Goal: Entertainment & Leisure: Browse casually

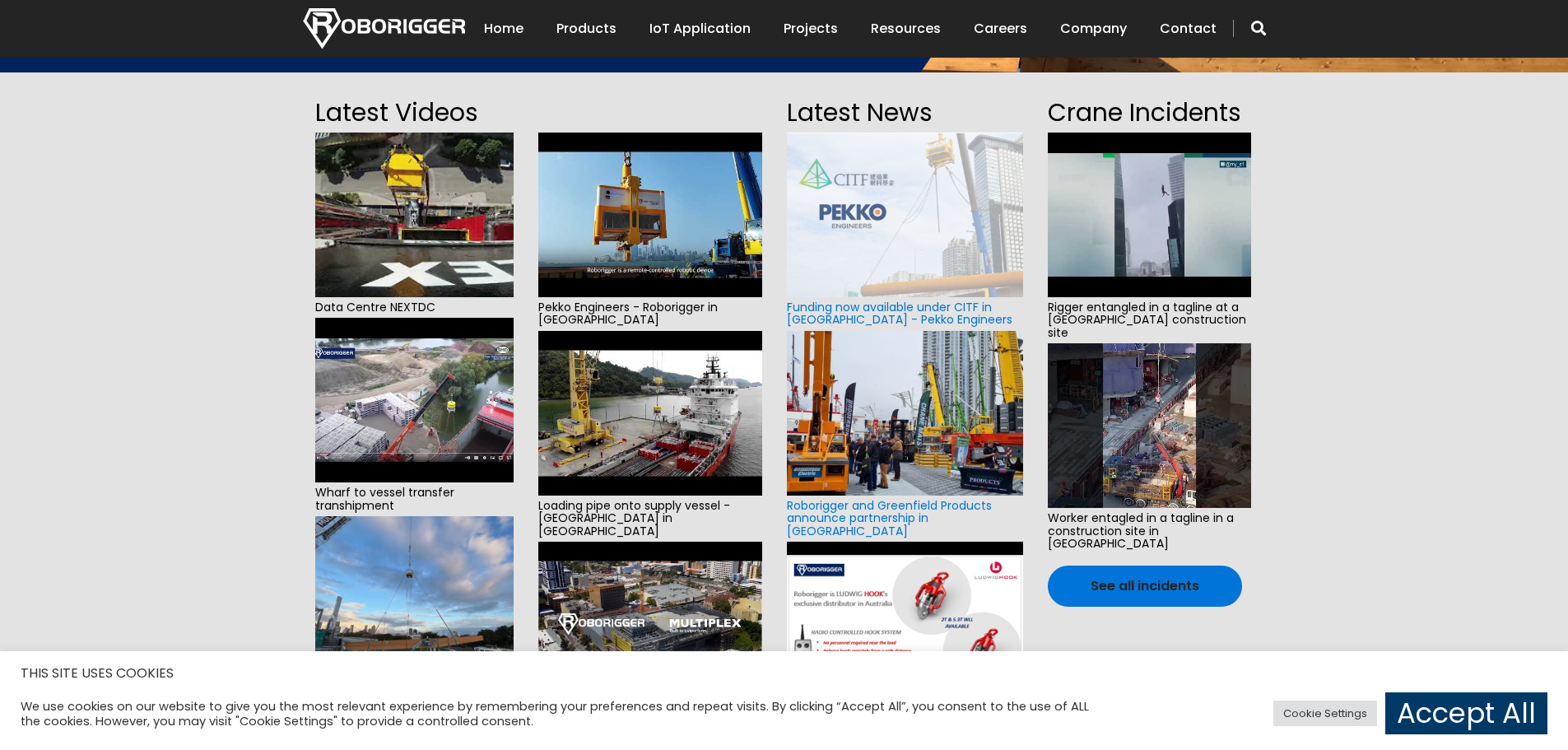
scroll to position [330, 0]
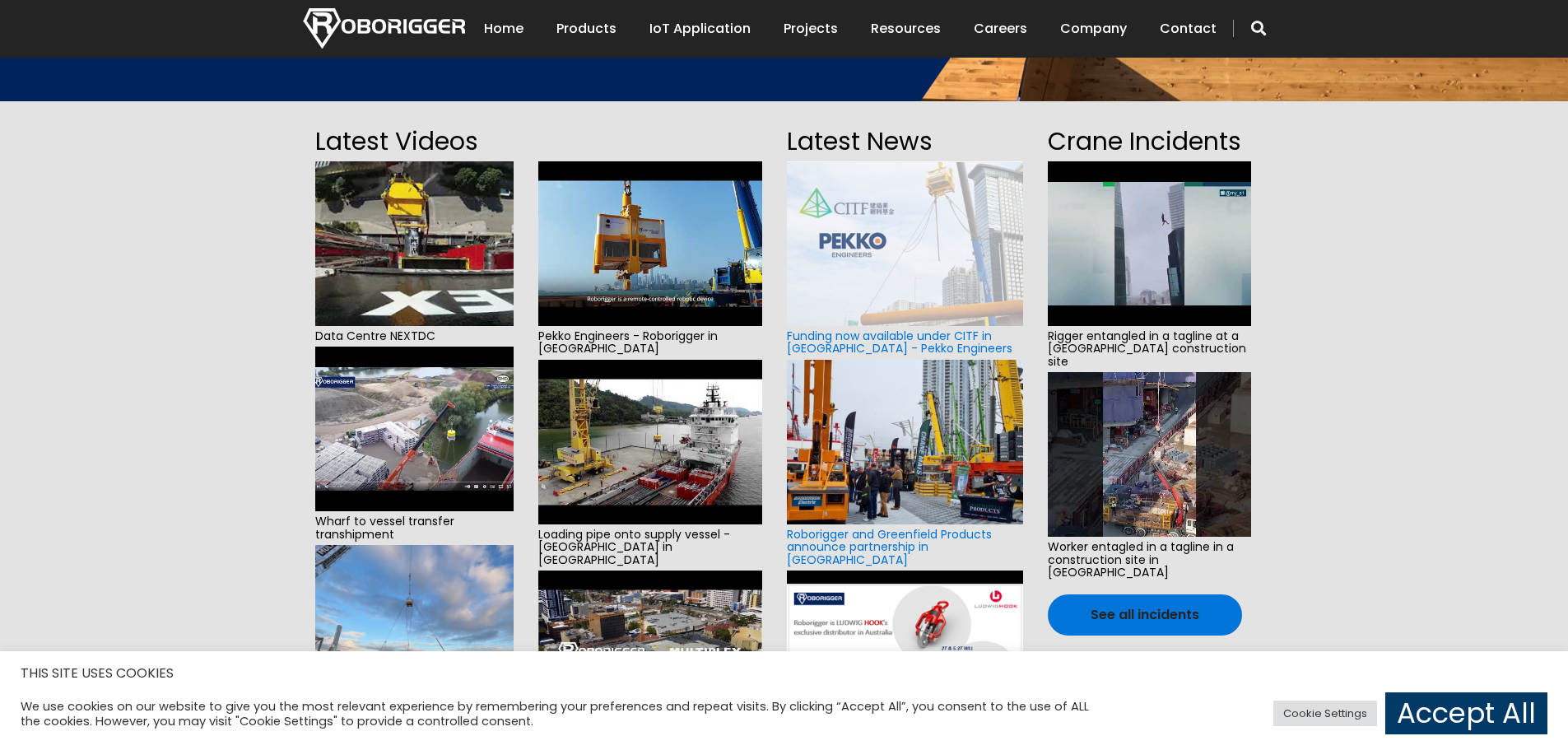
click at [1183, 245] on img at bounding box center [1150, 243] width 203 height 165
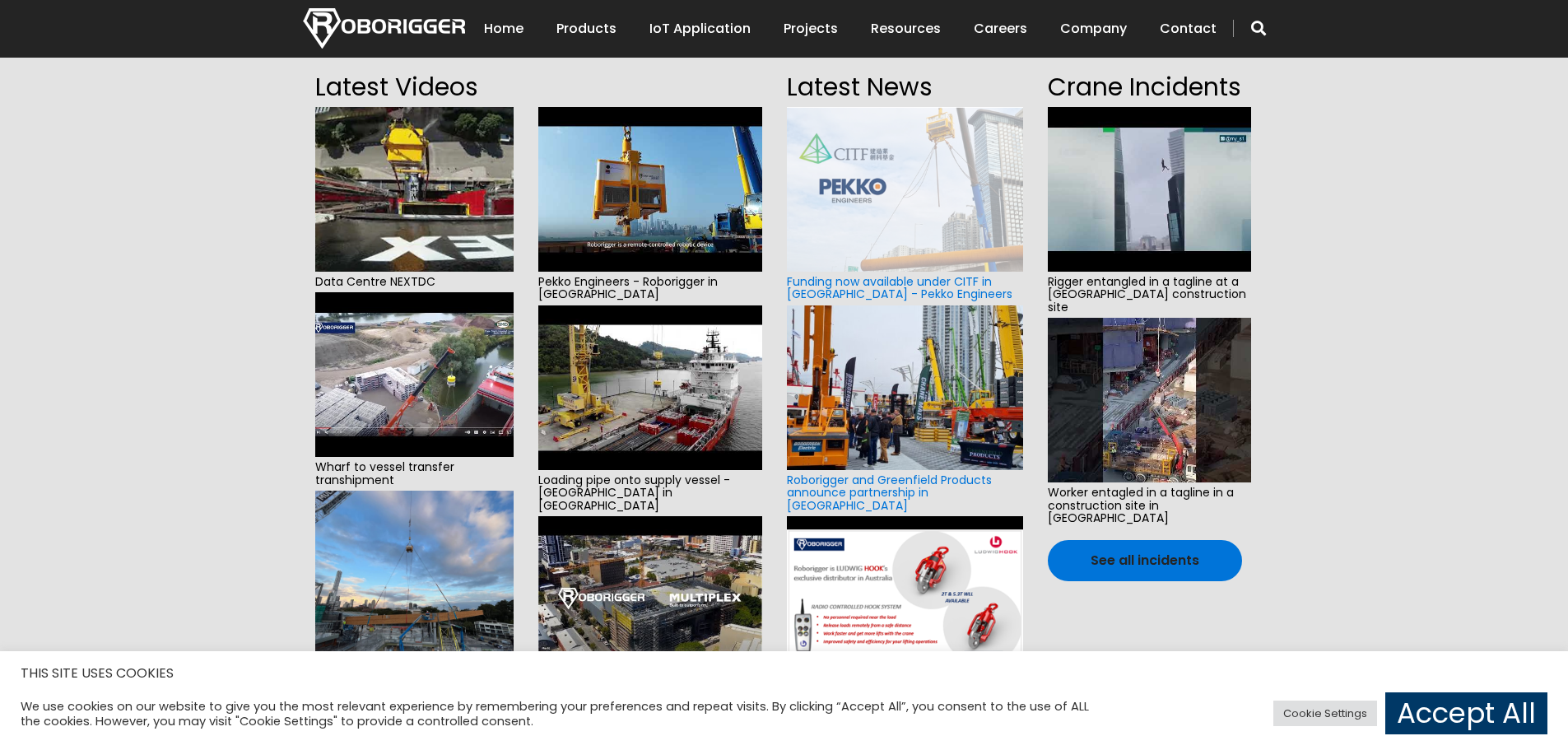
scroll to position [412, 0]
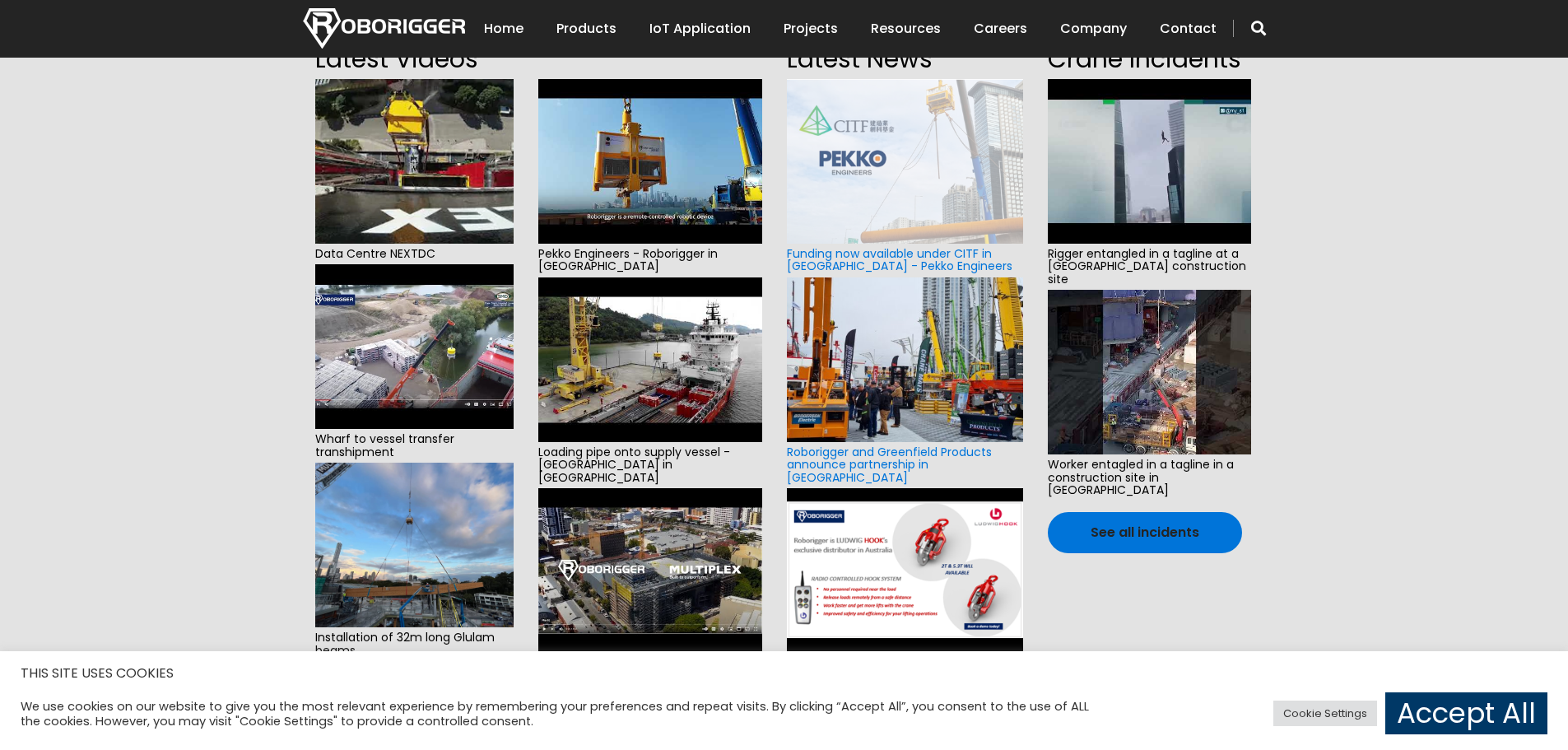
click at [1136, 388] on img at bounding box center [1150, 372] width 203 height 165
click at [184, 561] on section "Latest Videos Data Centre NEXTDC Wharf to vessel transfer transhipment Installa…" at bounding box center [784, 388] width 1568 height 739
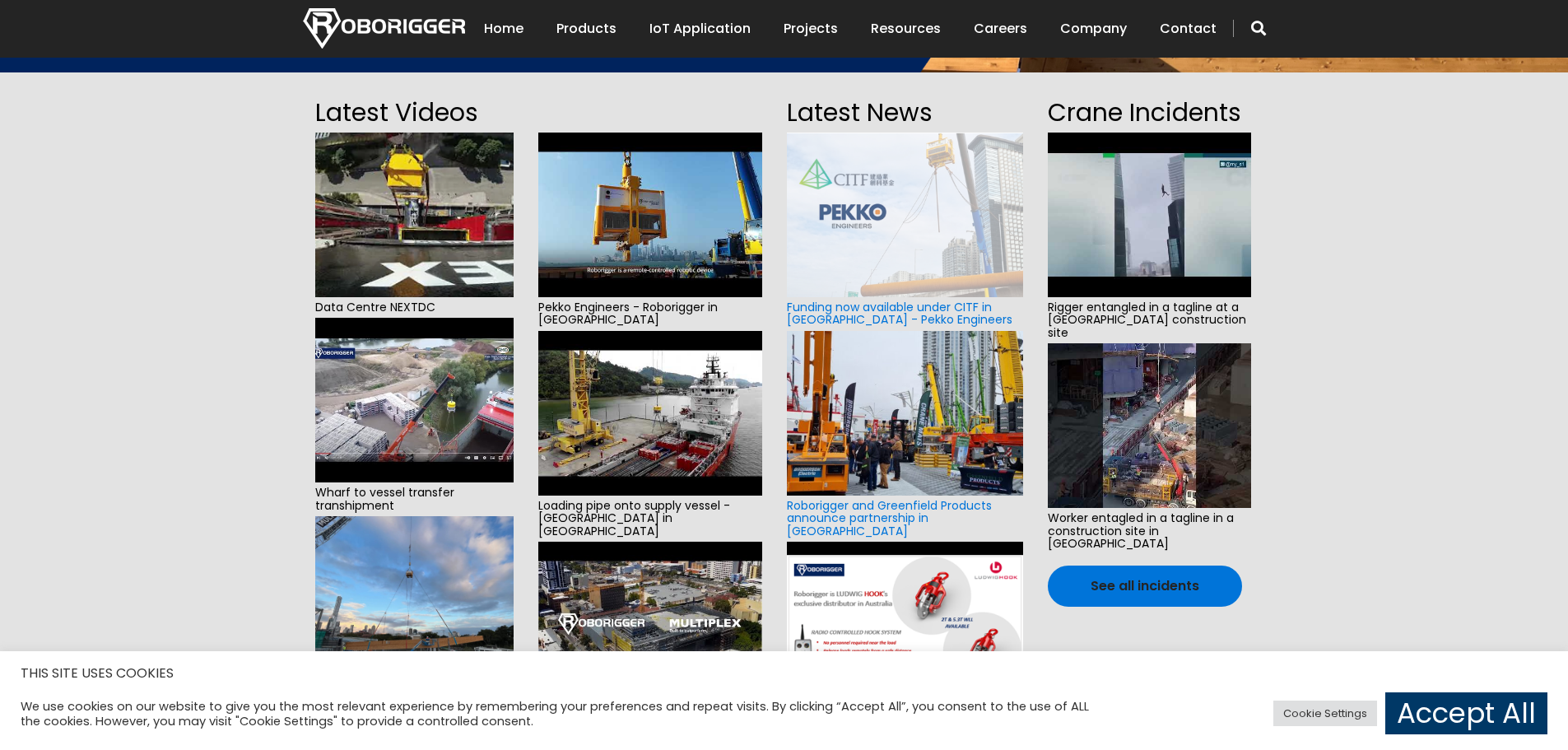
scroll to position [330, 0]
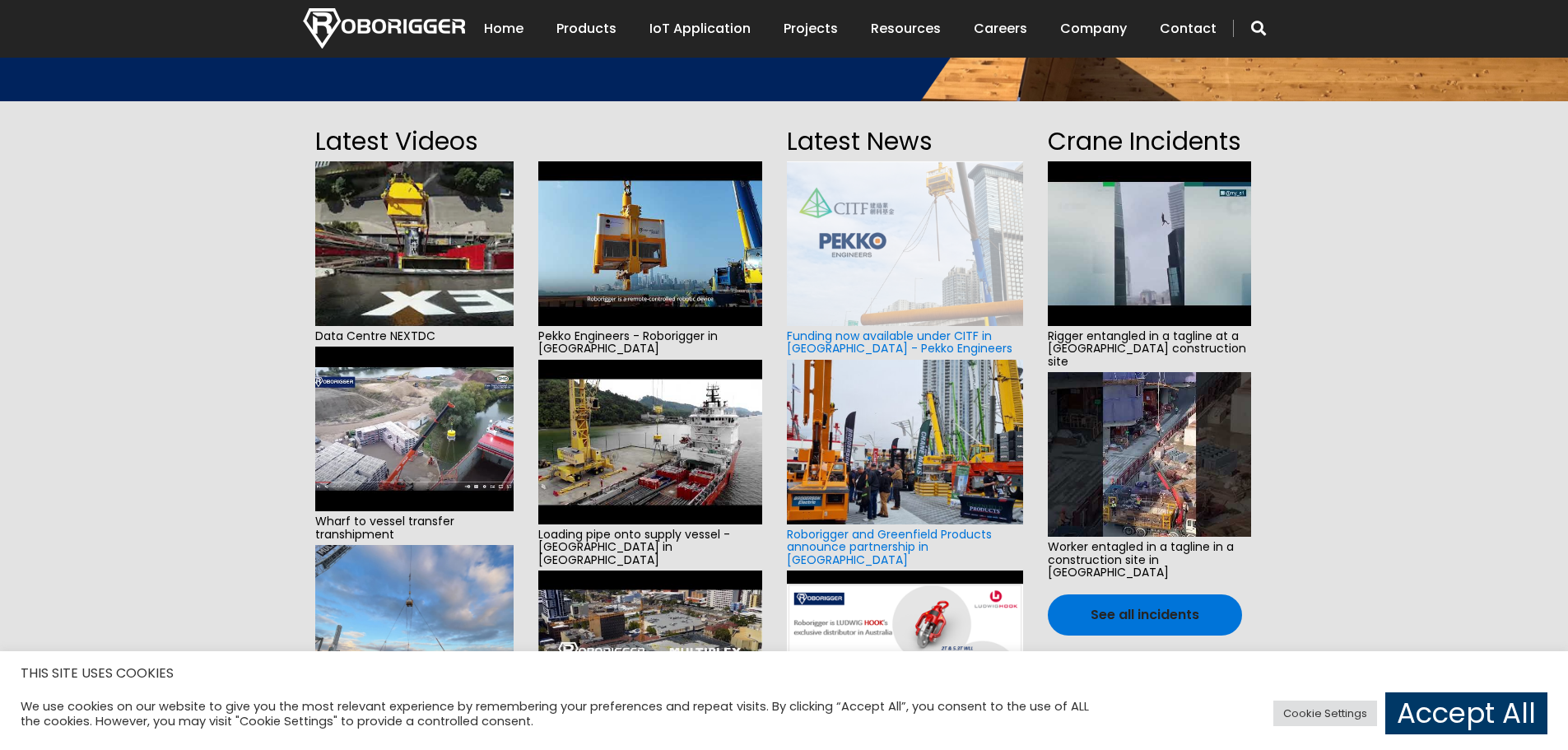
click at [415, 254] on img at bounding box center [414, 243] width 198 height 165
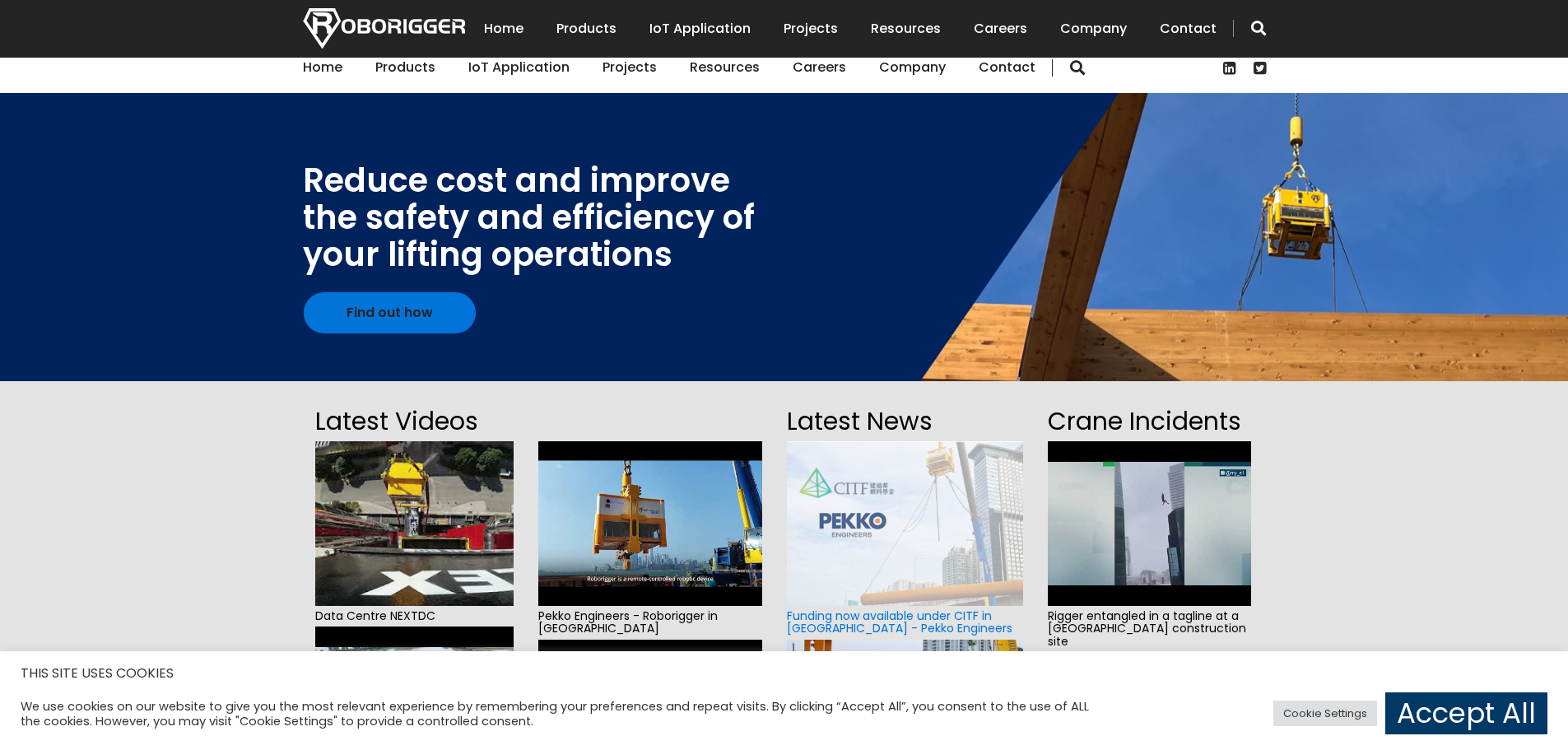
scroll to position [0, 0]
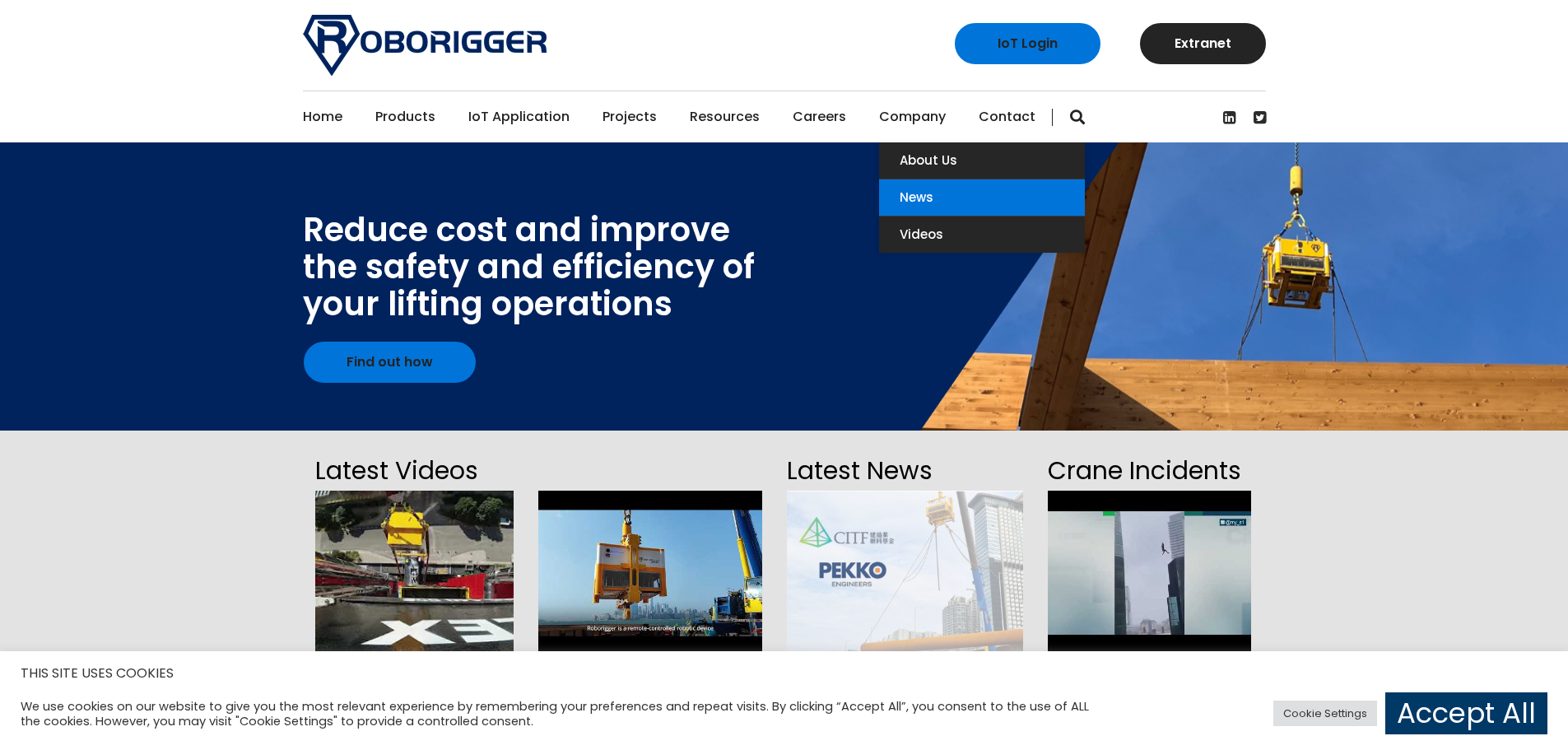
click at [913, 200] on link "News" at bounding box center [982, 197] width 206 height 36
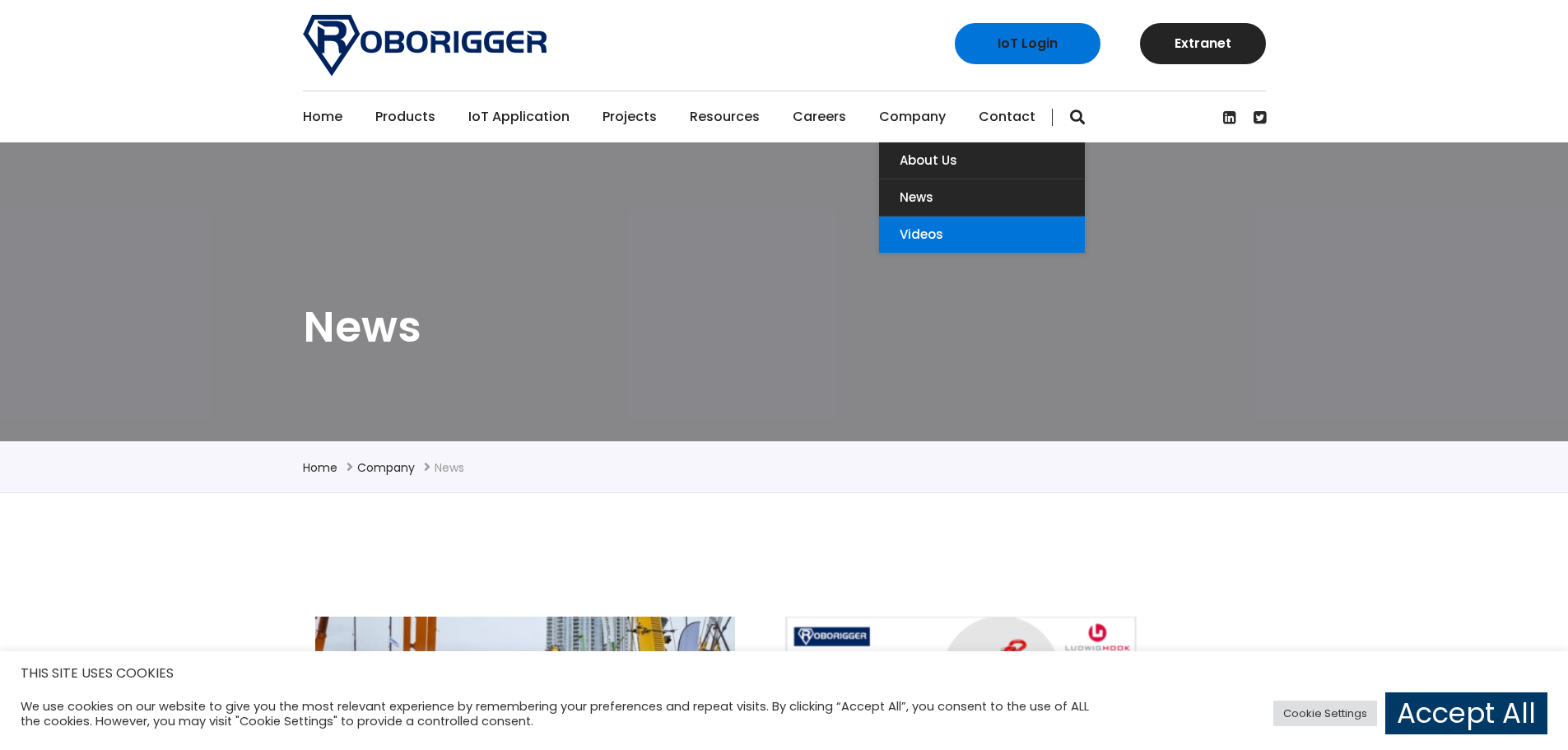
click at [900, 233] on link "Videos" at bounding box center [982, 234] width 206 height 36
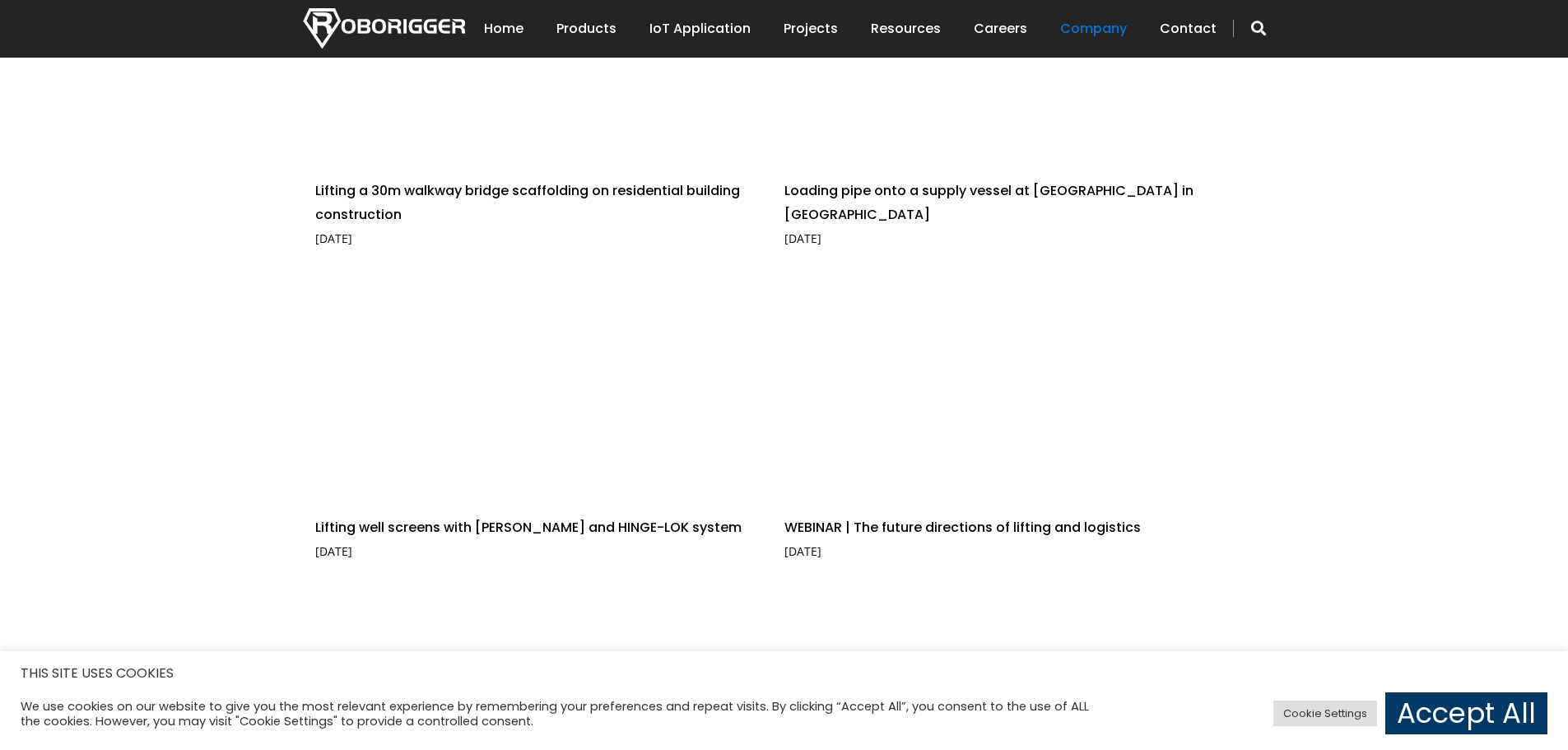
scroll to position [906, 0]
